Goal: Transaction & Acquisition: Purchase product/service

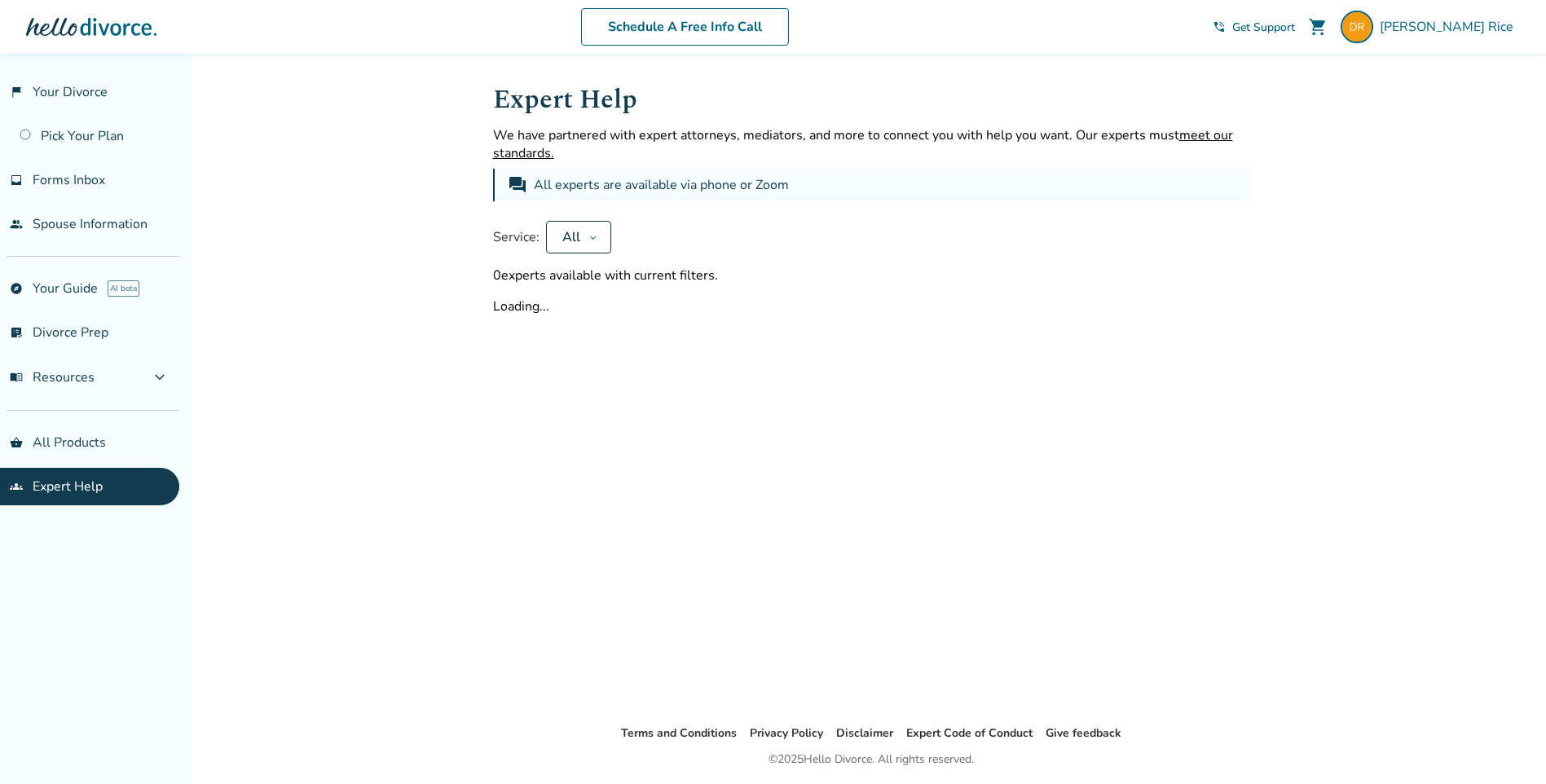
click at [596, 237] on button "All" at bounding box center [578, 237] width 65 height 33
click at [592, 238] on icon at bounding box center [592, 238] width 6 height 3
click at [597, 279] on button "Apply" at bounding box center [609, 291] width 89 height 36
click at [92, 479] on link "groups Expert Help" at bounding box center [90, 486] width 179 height 38
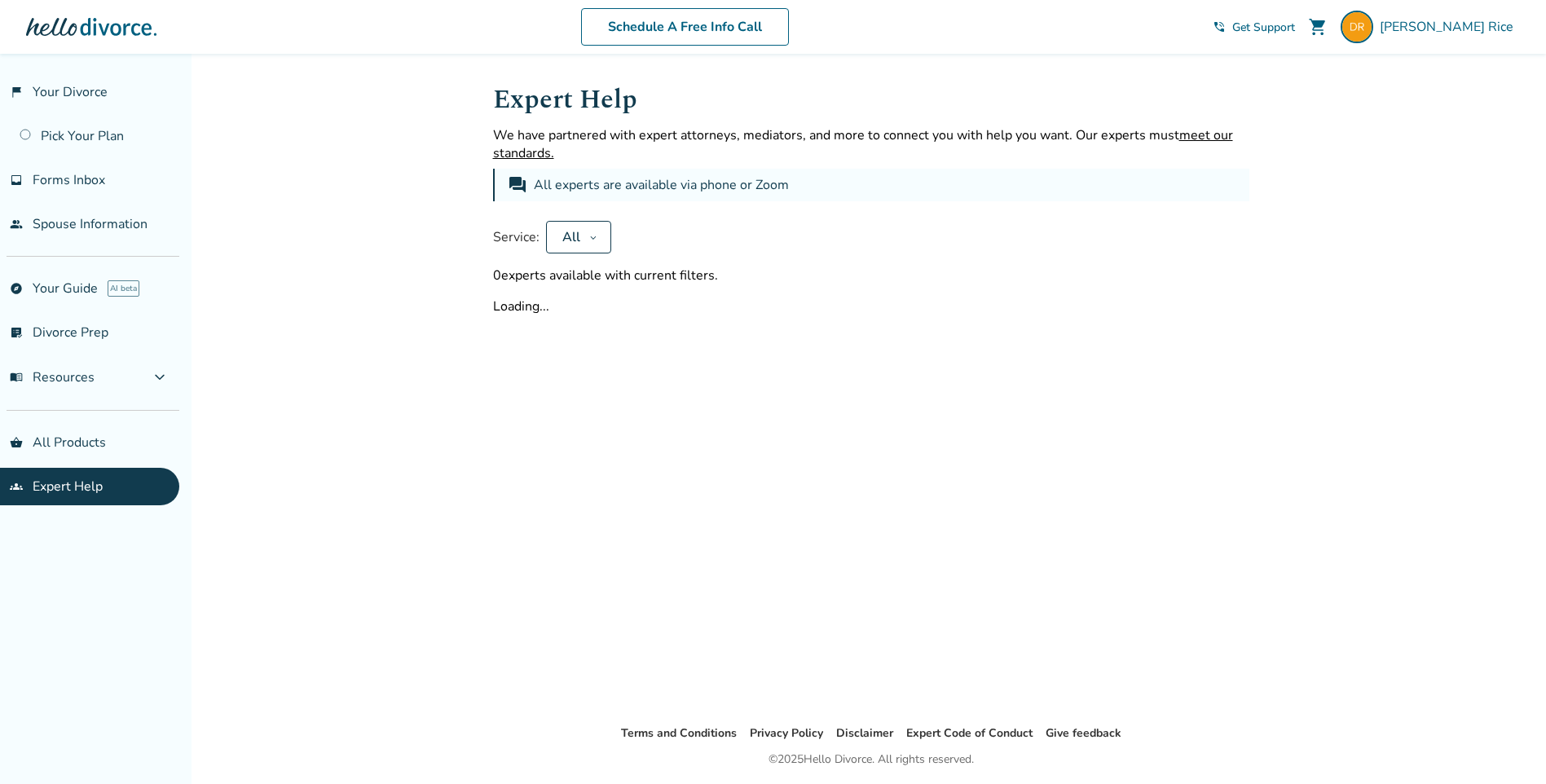
click at [84, 490] on link "groups Expert Help" at bounding box center [90, 486] width 179 height 38
click at [591, 235] on icon at bounding box center [593, 237] width 8 height 13
click at [591, 282] on button "Apply" at bounding box center [609, 291] width 89 height 36
click at [78, 140] on link "Pick Your Plan" at bounding box center [90, 136] width 179 height 38
